Goal: Find specific page/section: Find specific page/section

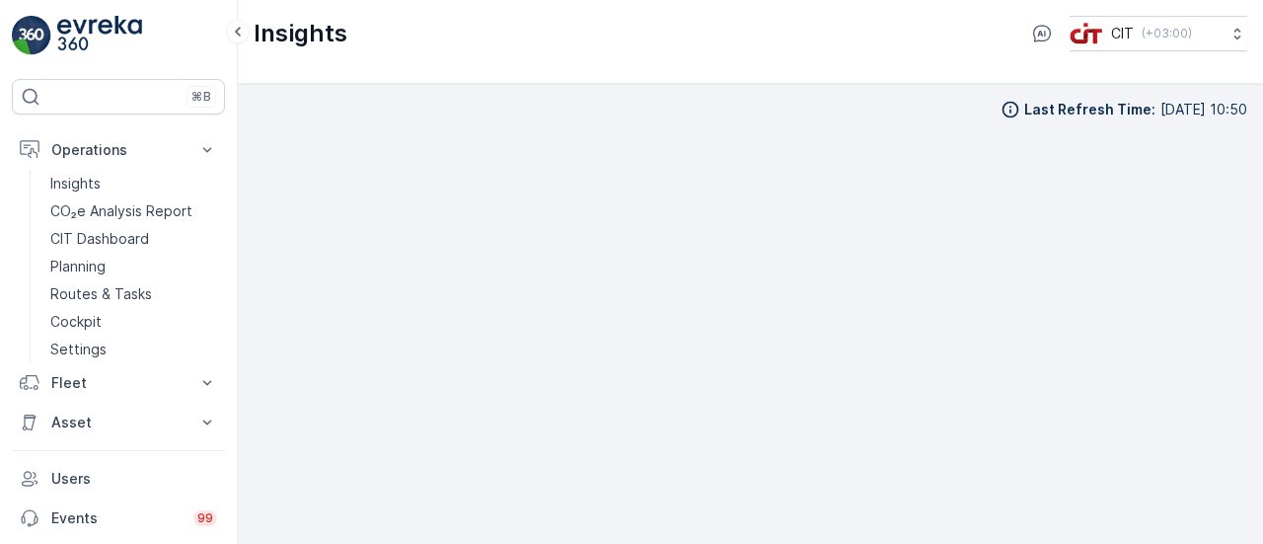
scroll to position [17, 0]
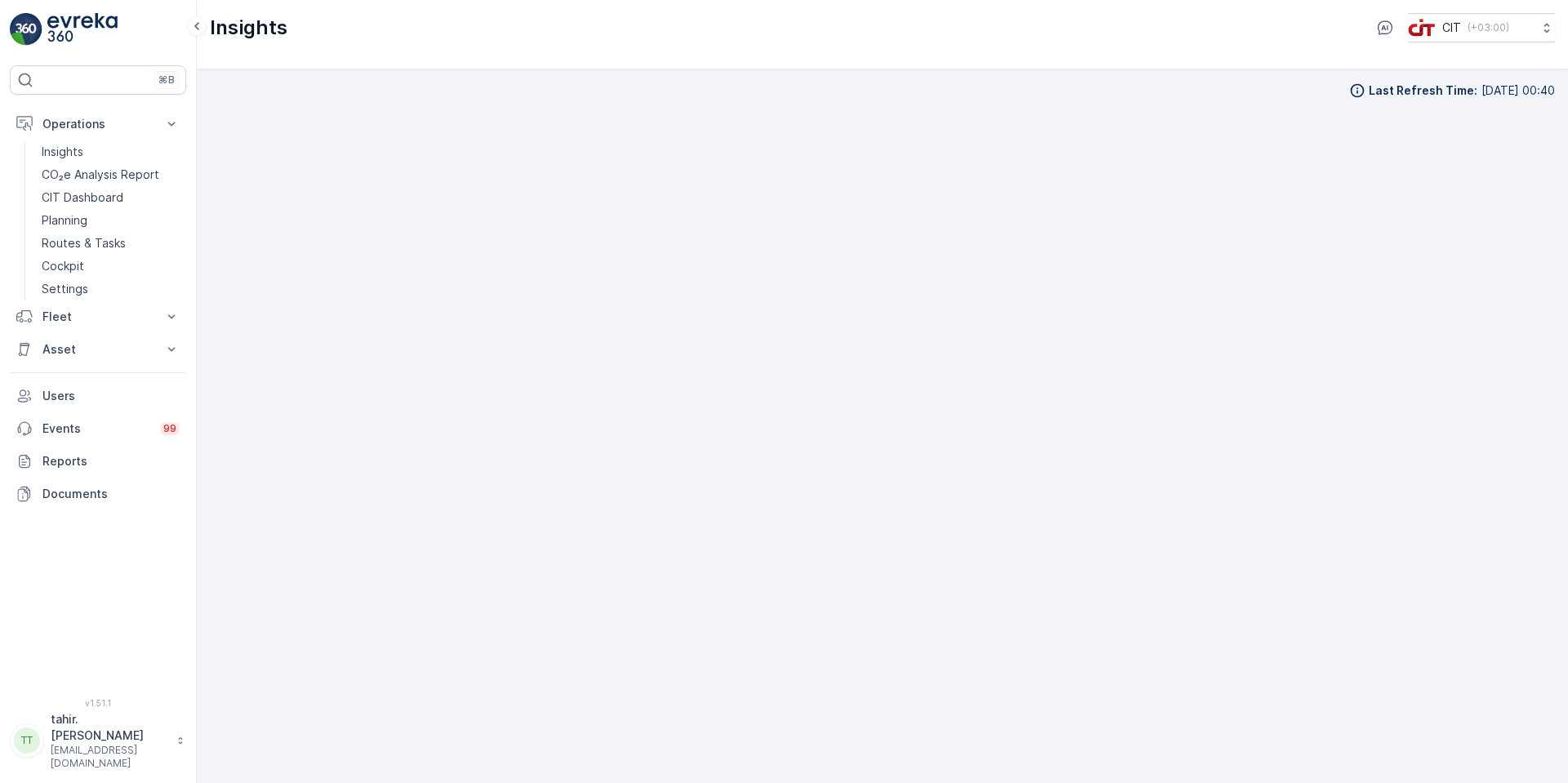
scroll to position [17, 0]
click at [79, 175] on p "CO₂e Analysis Report" at bounding box center [100, 175] width 117 height 17
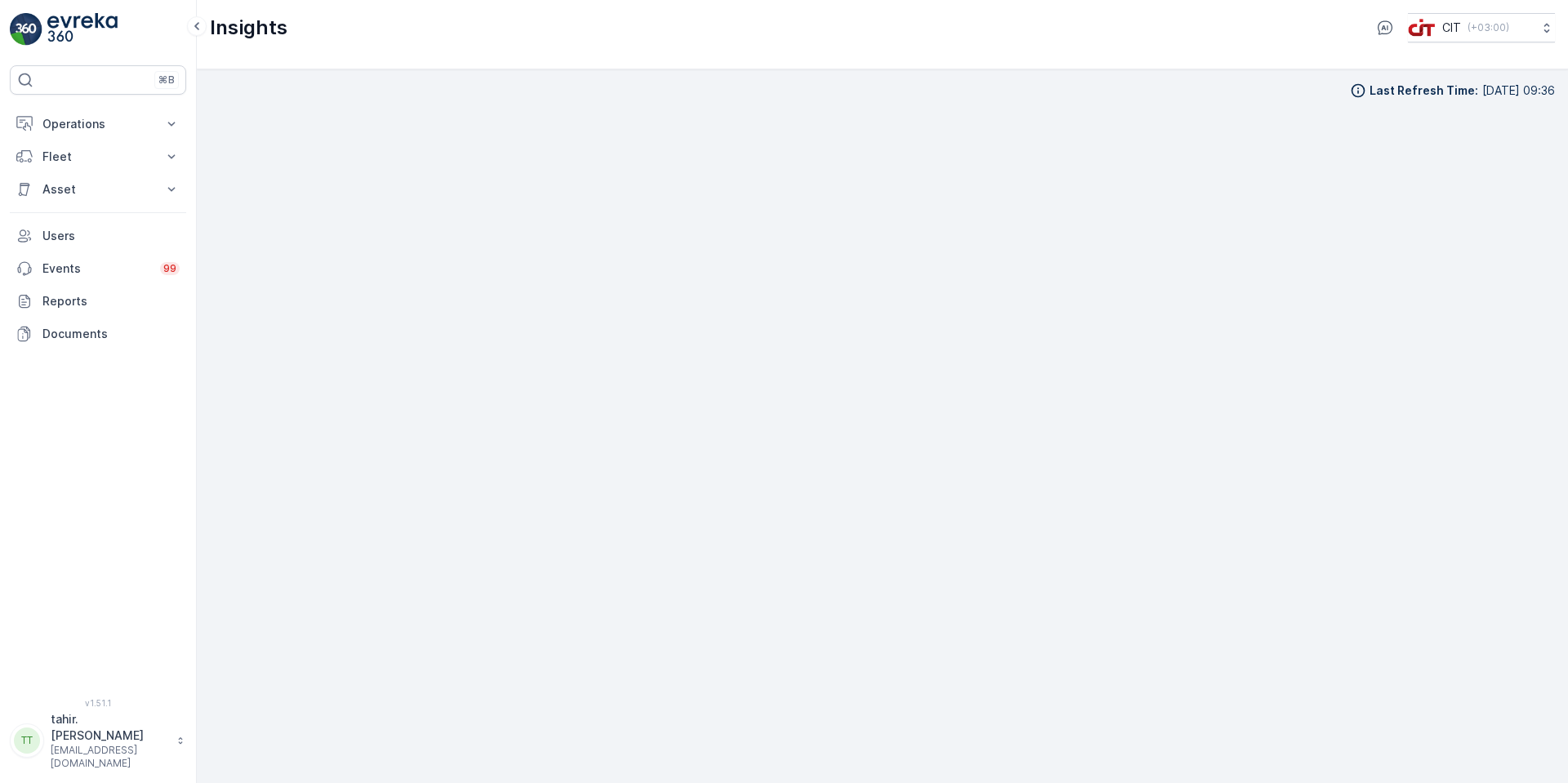
scroll to position [17, 0]
click at [70, 185] on p "Asset" at bounding box center [98, 190] width 111 height 17
click at [73, 214] on p "Assets" at bounding box center [60, 218] width 36 height 17
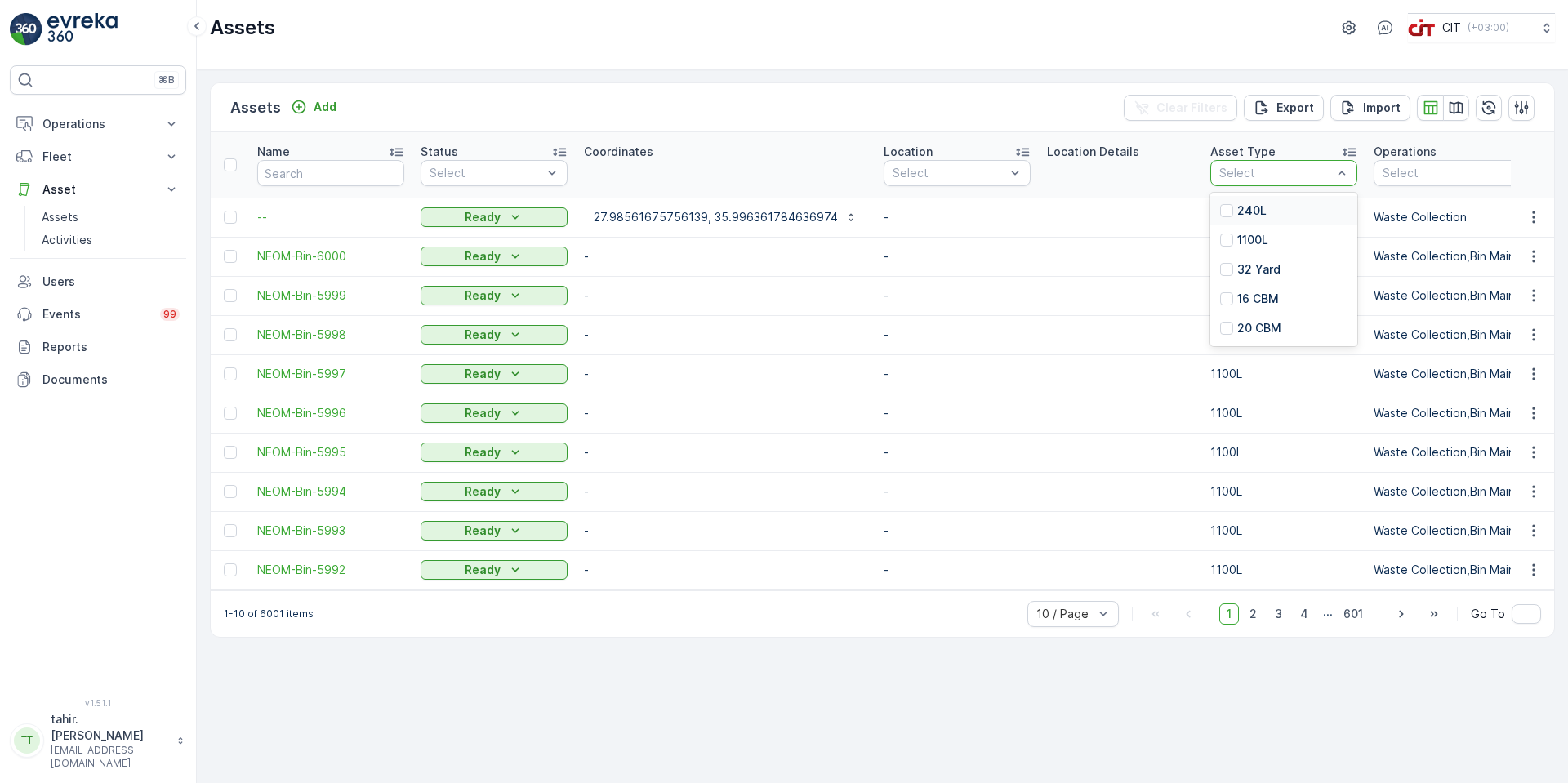
click at [1283, 164] on div "Select" at bounding box center [1283, 173] width 147 height 26
click at [1250, 210] on p "240L" at bounding box center [1252, 211] width 30 height 17
